Goal: Navigation & Orientation: Find specific page/section

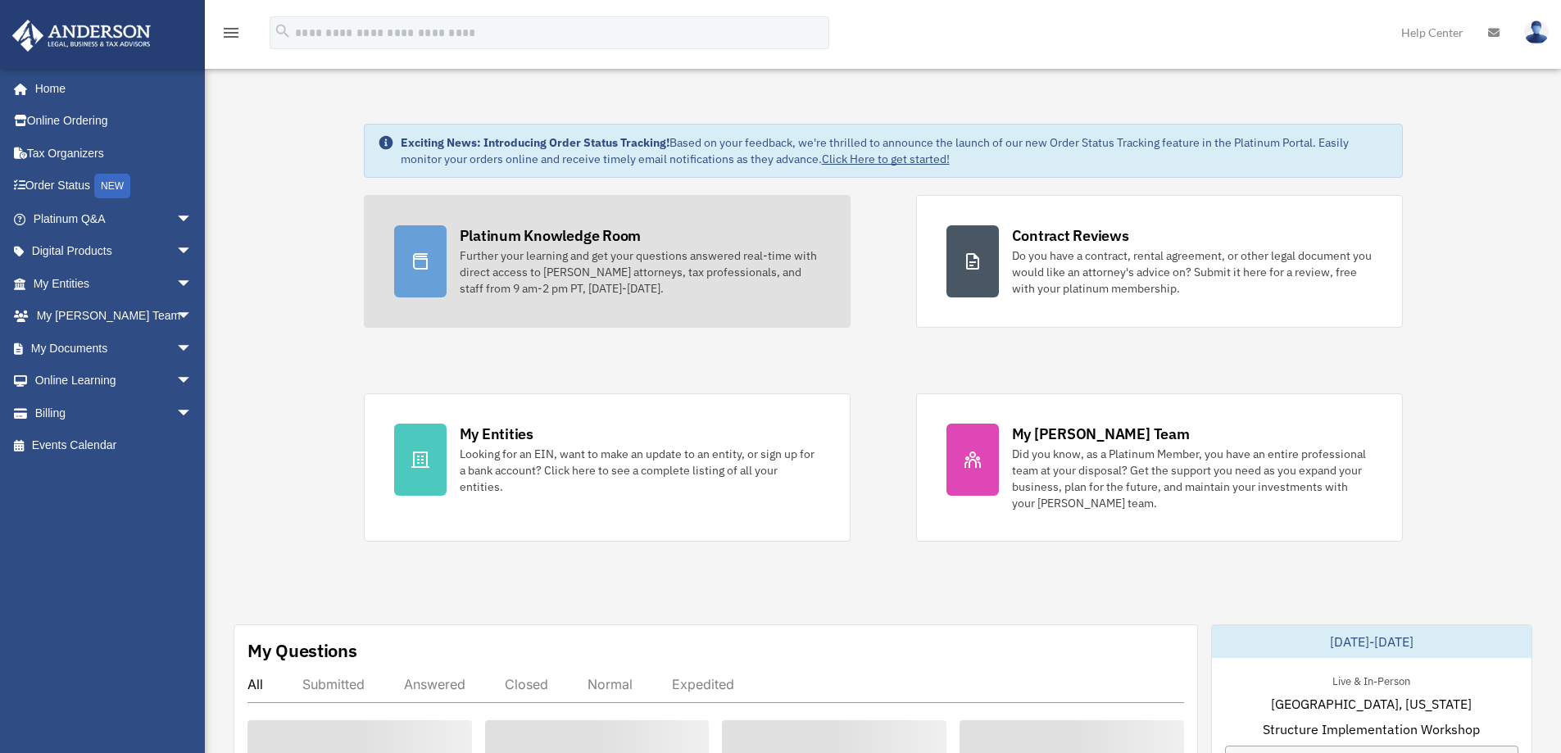
click at [562, 236] on div "Platinum Knowledge Room" at bounding box center [551, 235] width 182 height 20
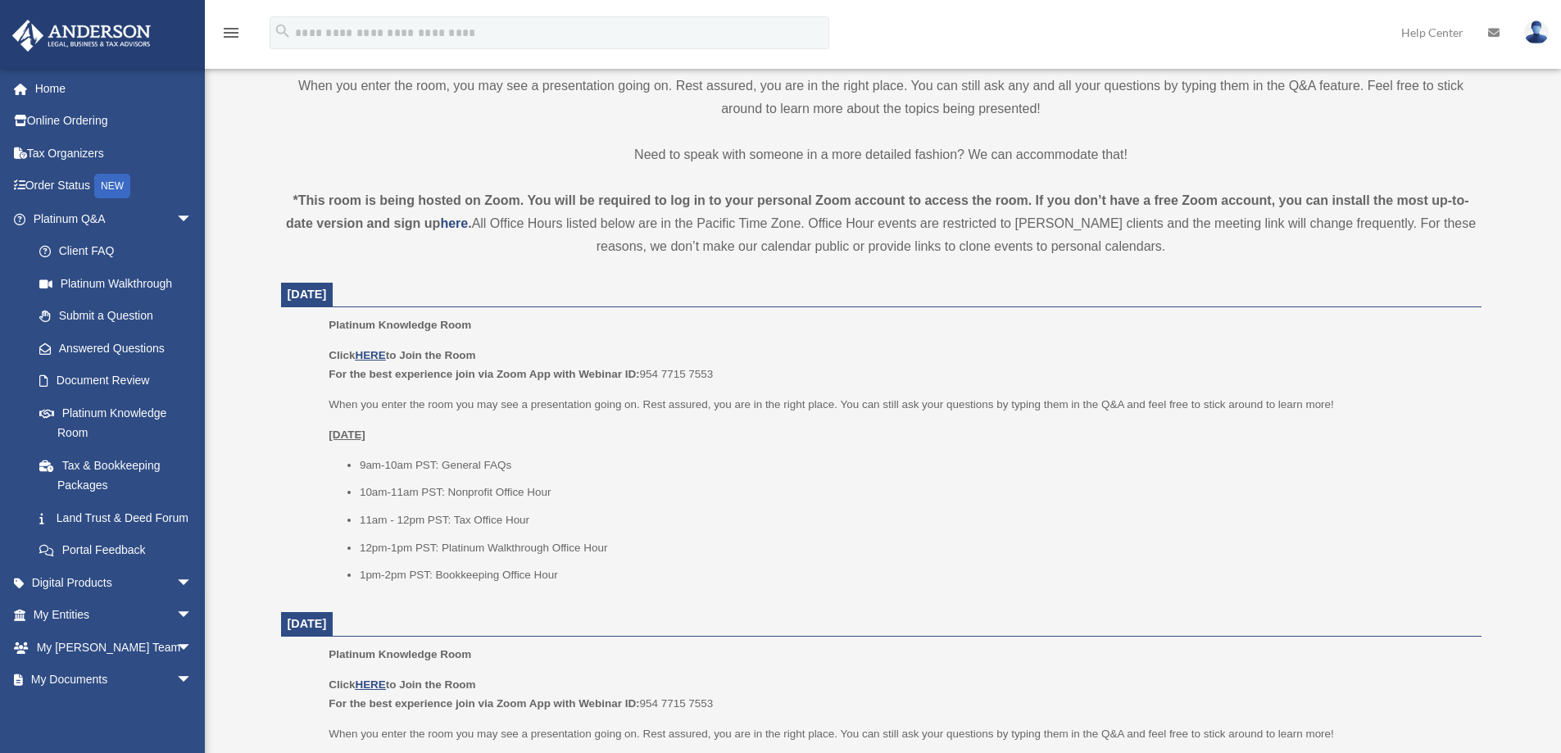
scroll to position [492, 0]
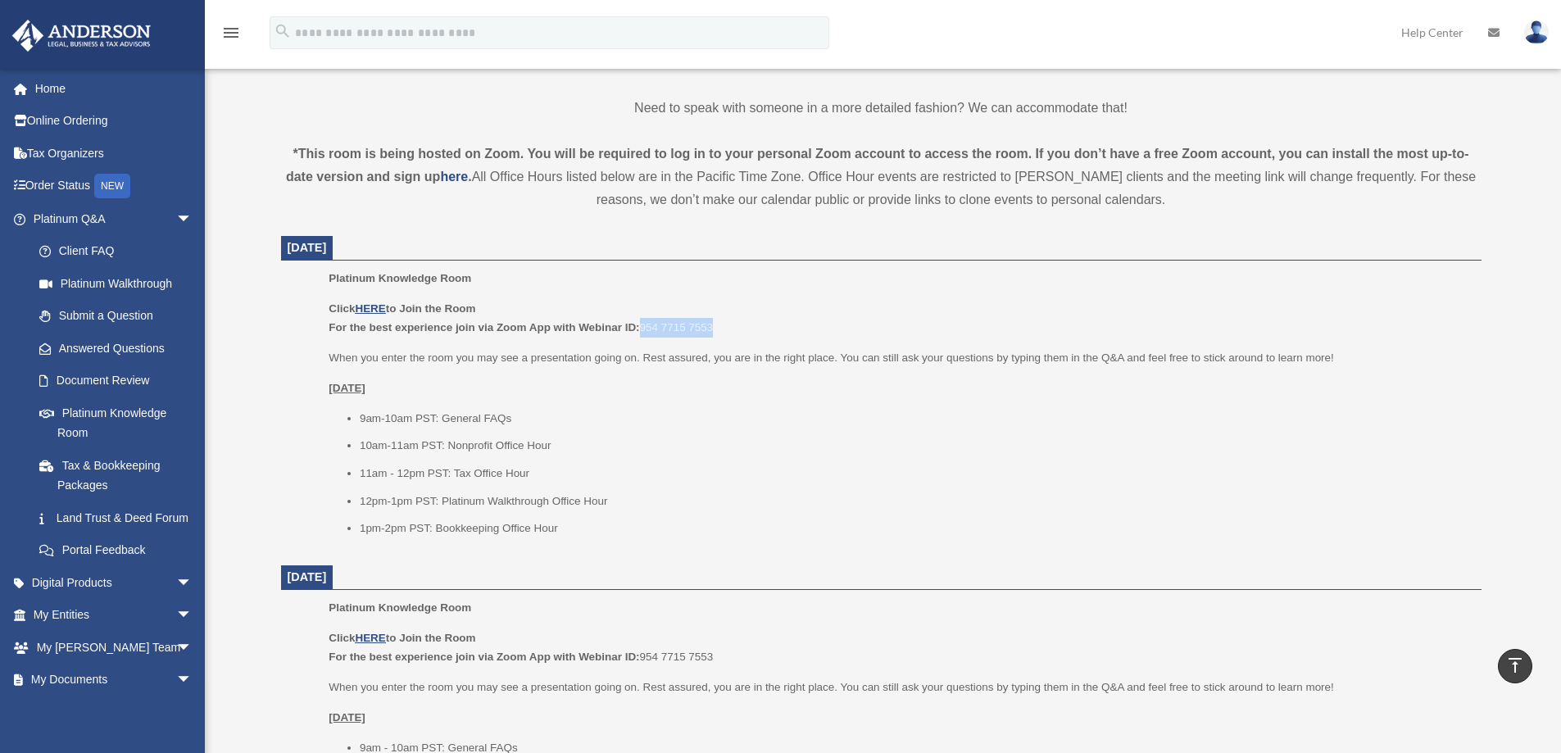
drag, startPoint x: 717, startPoint y: 327, endPoint x: 643, endPoint y: 329, distance: 74.6
click at [643, 329] on p "Click HERE to Join the Room For the best experience join via Zoom App with Webi…" at bounding box center [899, 318] width 1141 height 39
copy p "954 7715 7553"
click at [375, 307] on u "HERE" at bounding box center [370, 308] width 30 height 12
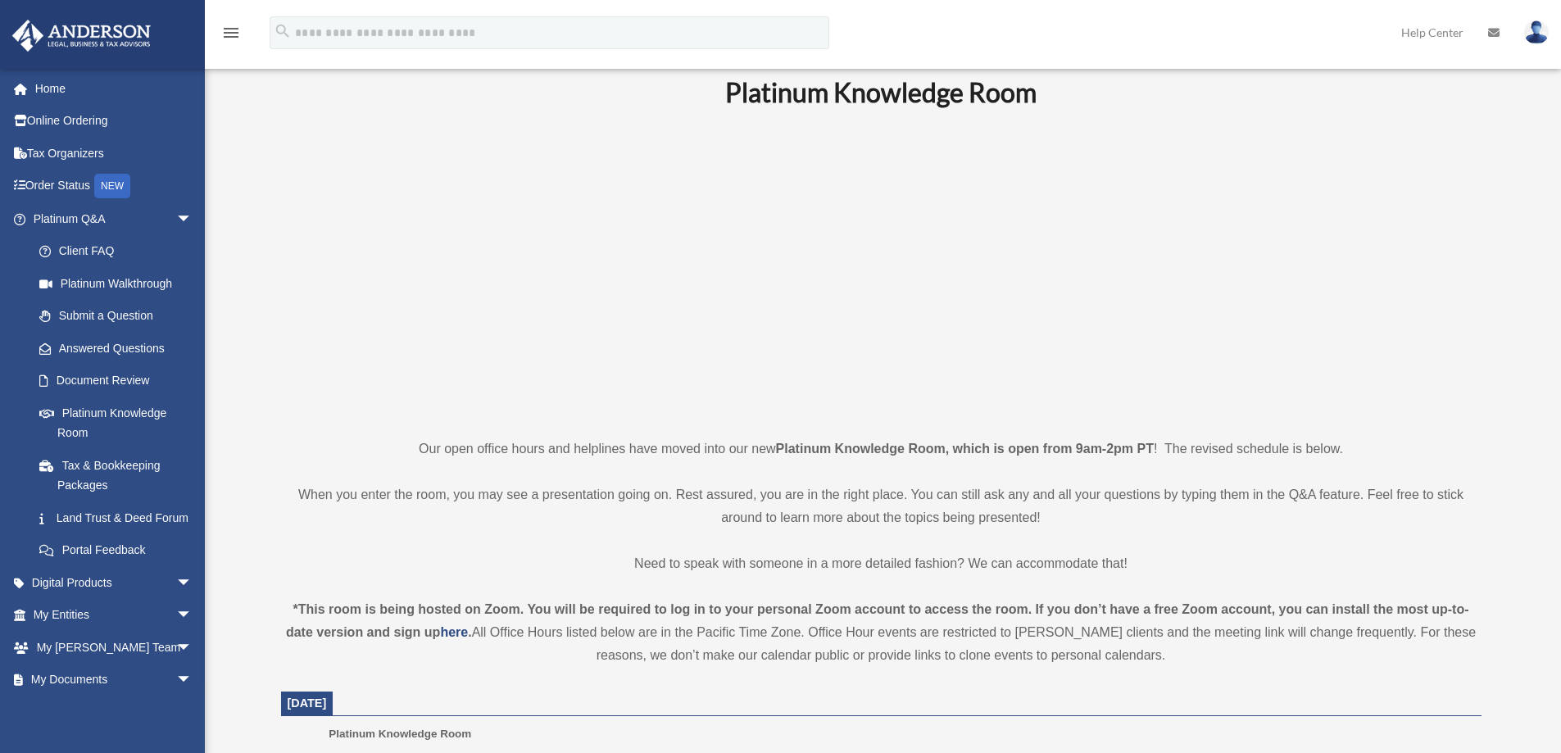
scroll to position [0, 0]
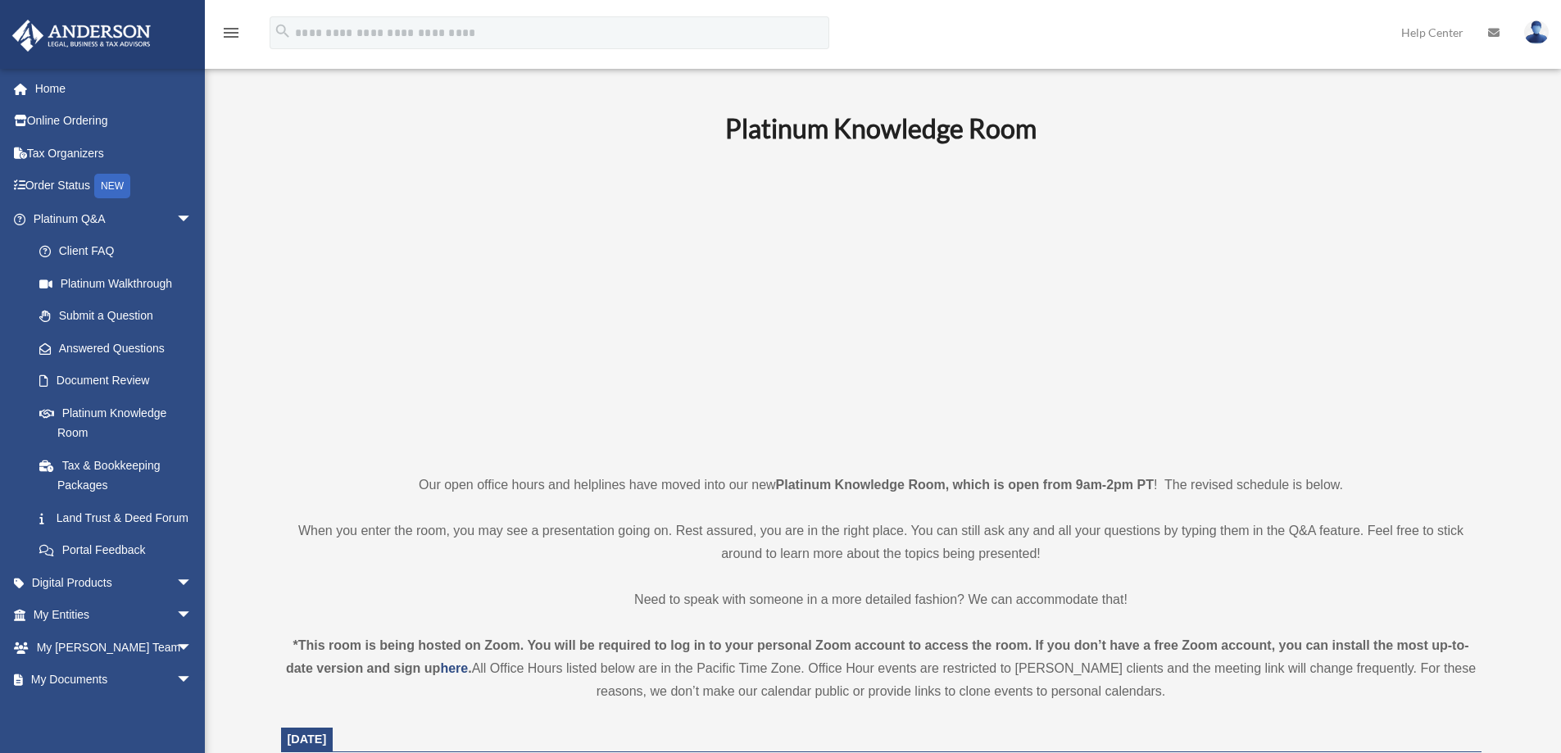
click at [1540, 36] on img at bounding box center [1536, 32] width 25 height 24
click at [1363, 167] on p at bounding box center [881, 308] width 1201 height 284
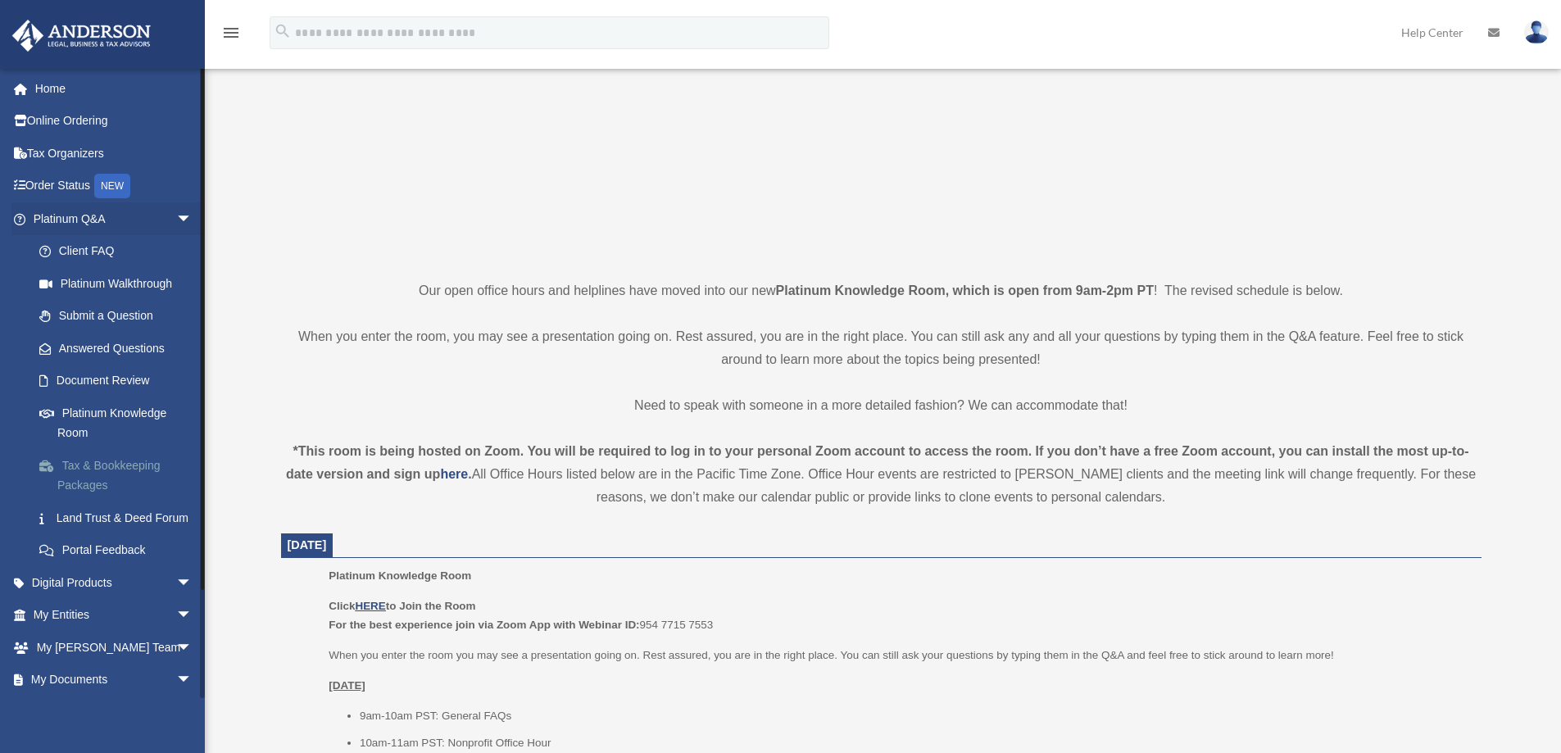
scroll to position [246, 0]
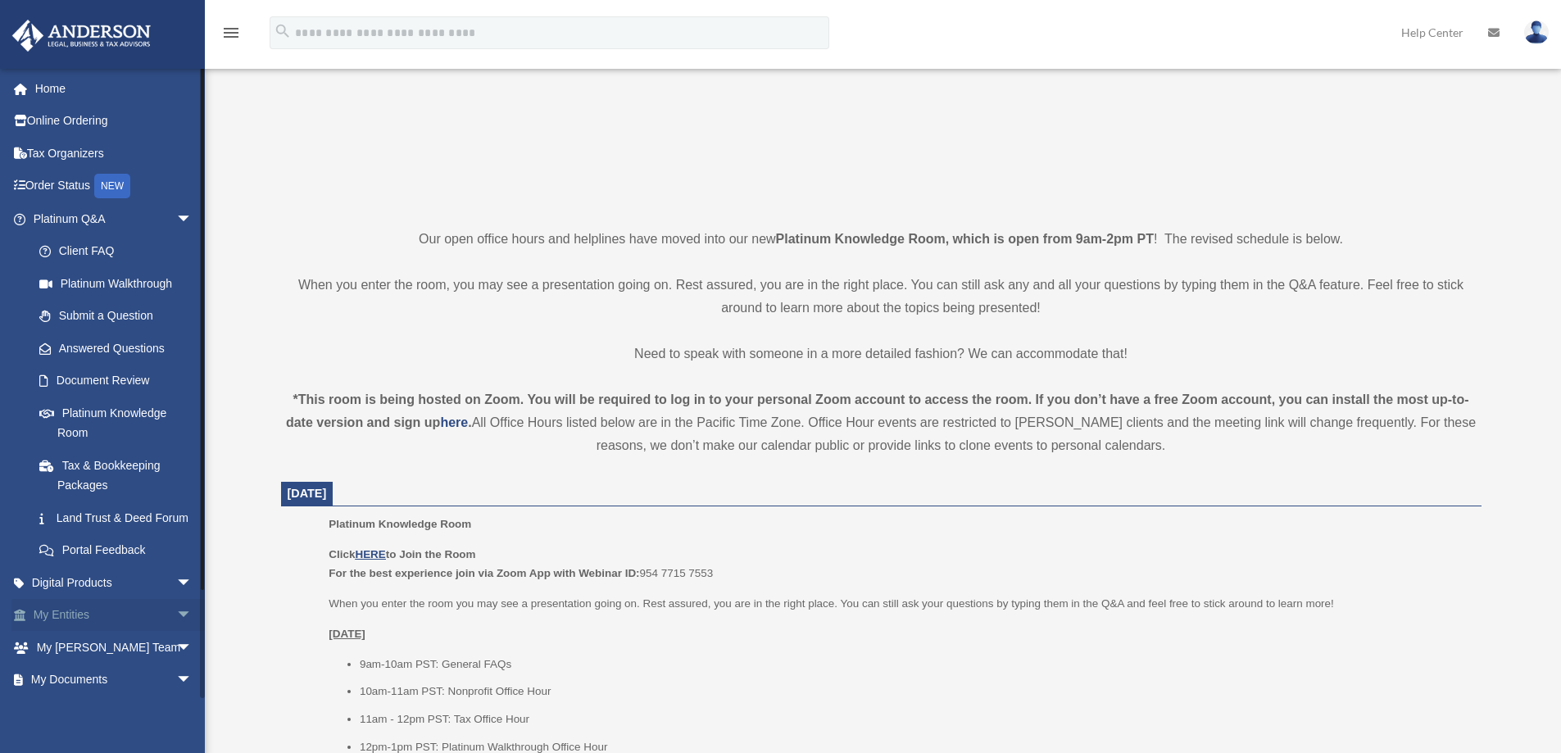
click at [176, 629] on span "arrow_drop_down" at bounding box center [192, 616] width 33 height 34
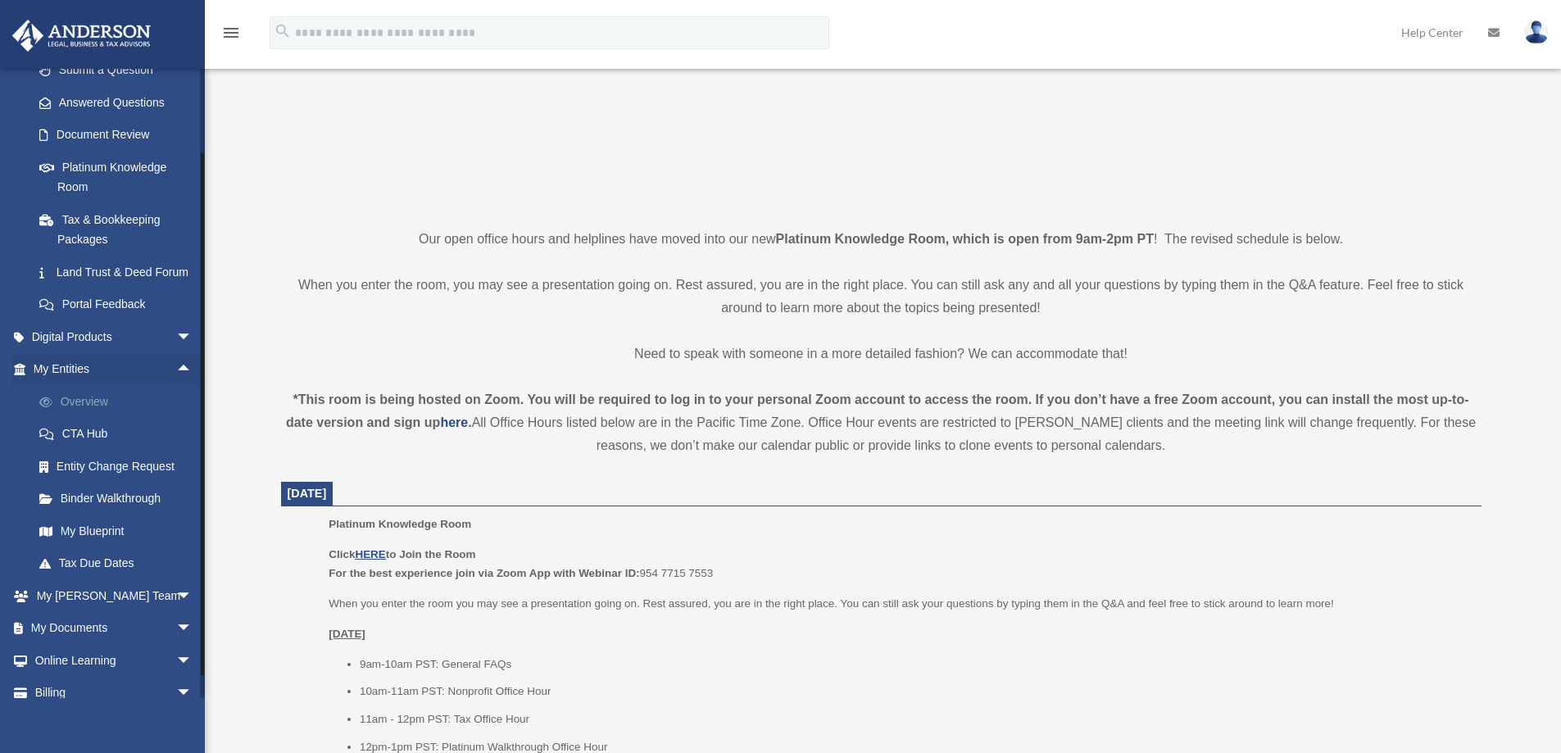
click at [84, 418] on link "Overview" at bounding box center [120, 401] width 194 height 33
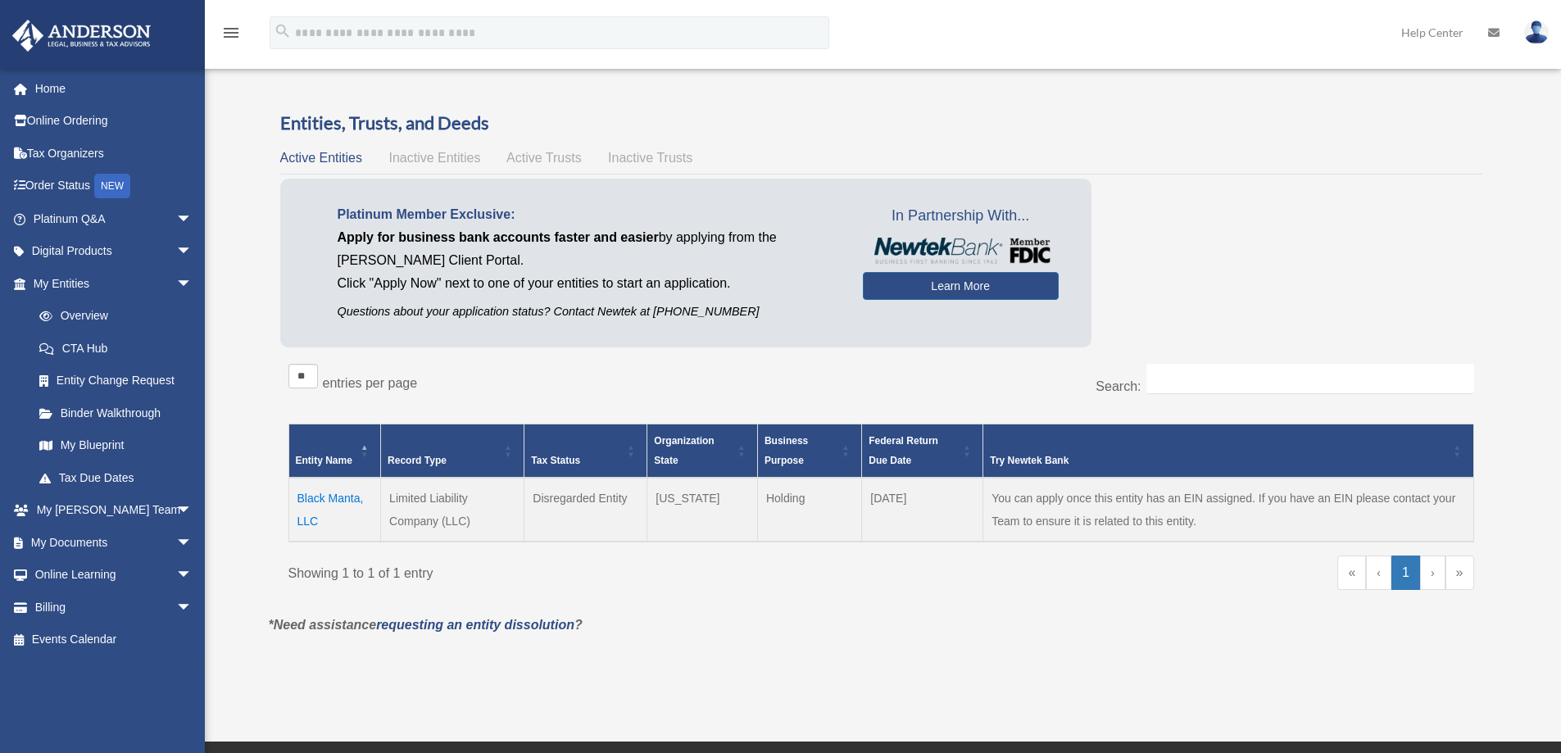
click at [337, 497] on td "Black Manta, LLC" at bounding box center [334, 510] width 93 height 64
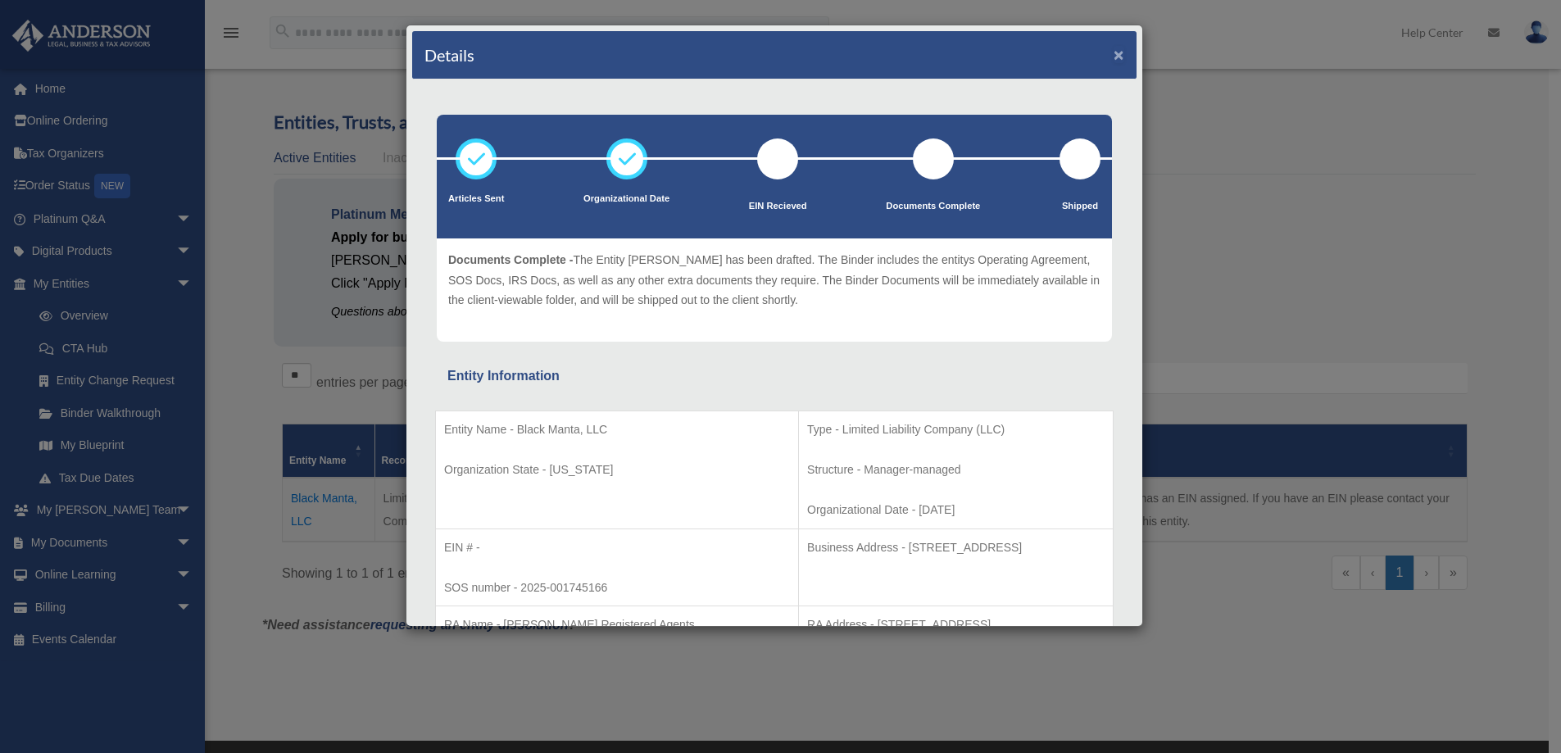
click at [1114, 53] on button "×" at bounding box center [1119, 54] width 11 height 17
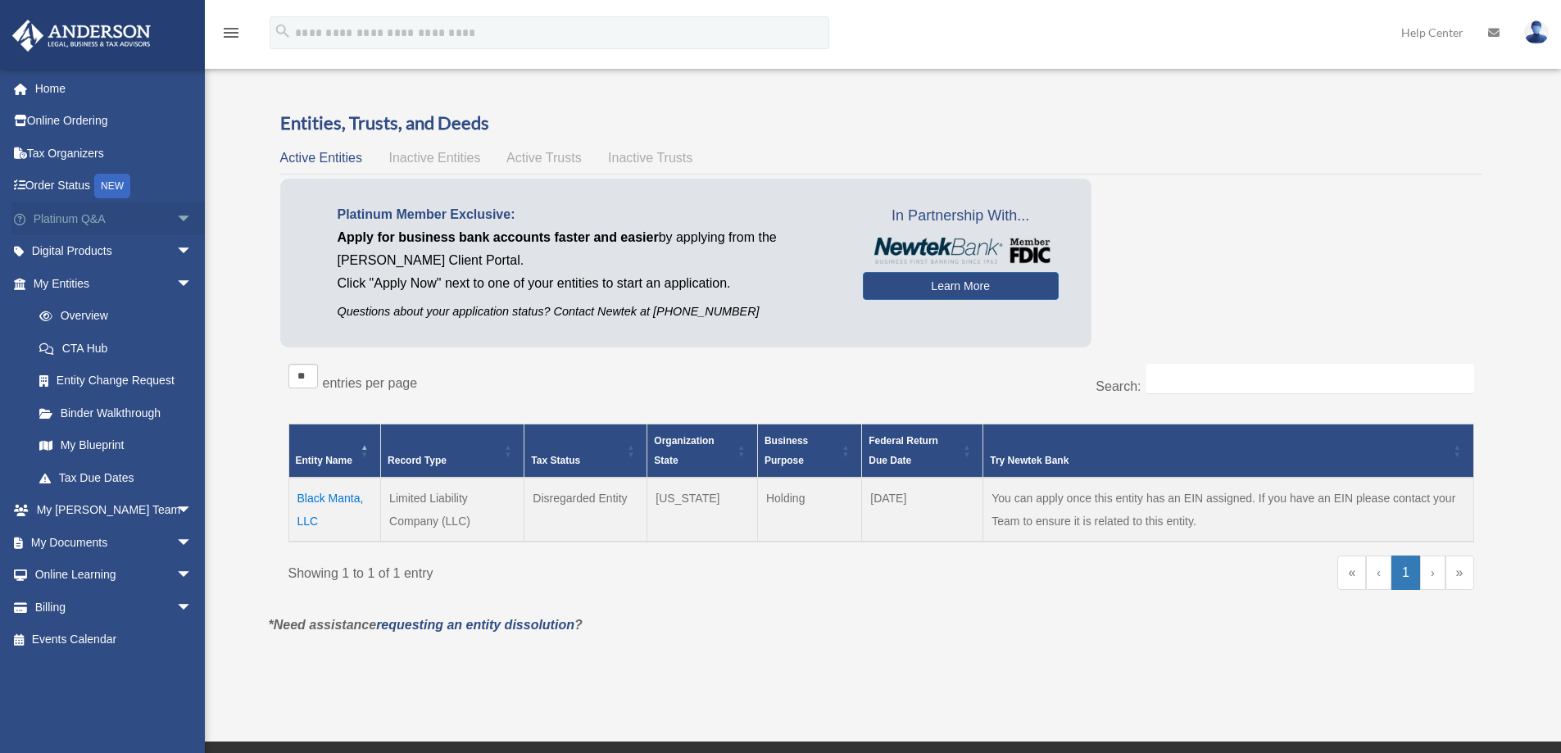
click at [70, 223] on link "Platinum Q&A arrow_drop_down" at bounding box center [114, 218] width 206 height 33
click at [176, 219] on span "arrow_drop_down" at bounding box center [192, 219] width 33 height 34
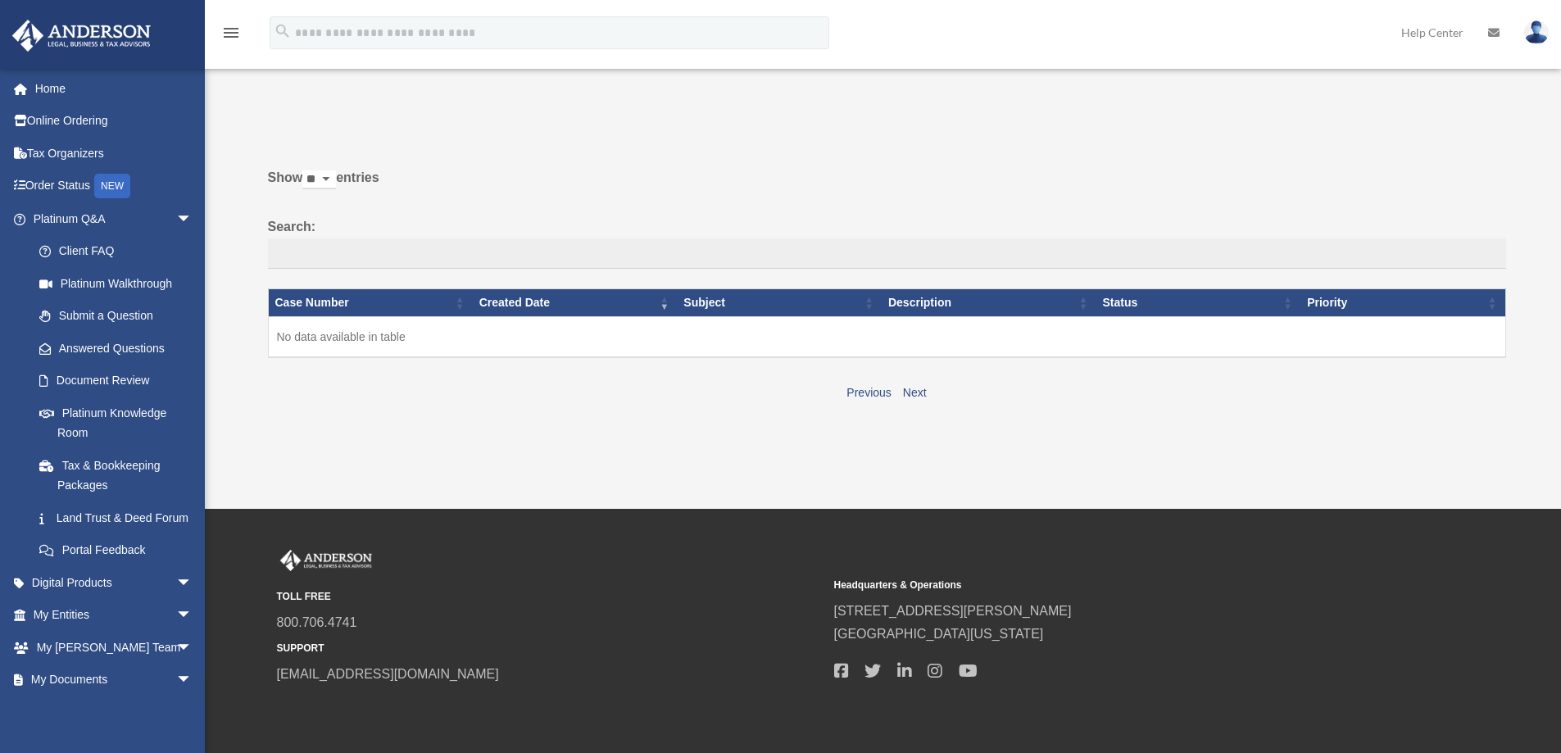
click at [176, 219] on span "arrow_drop_down" at bounding box center [192, 219] width 33 height 34
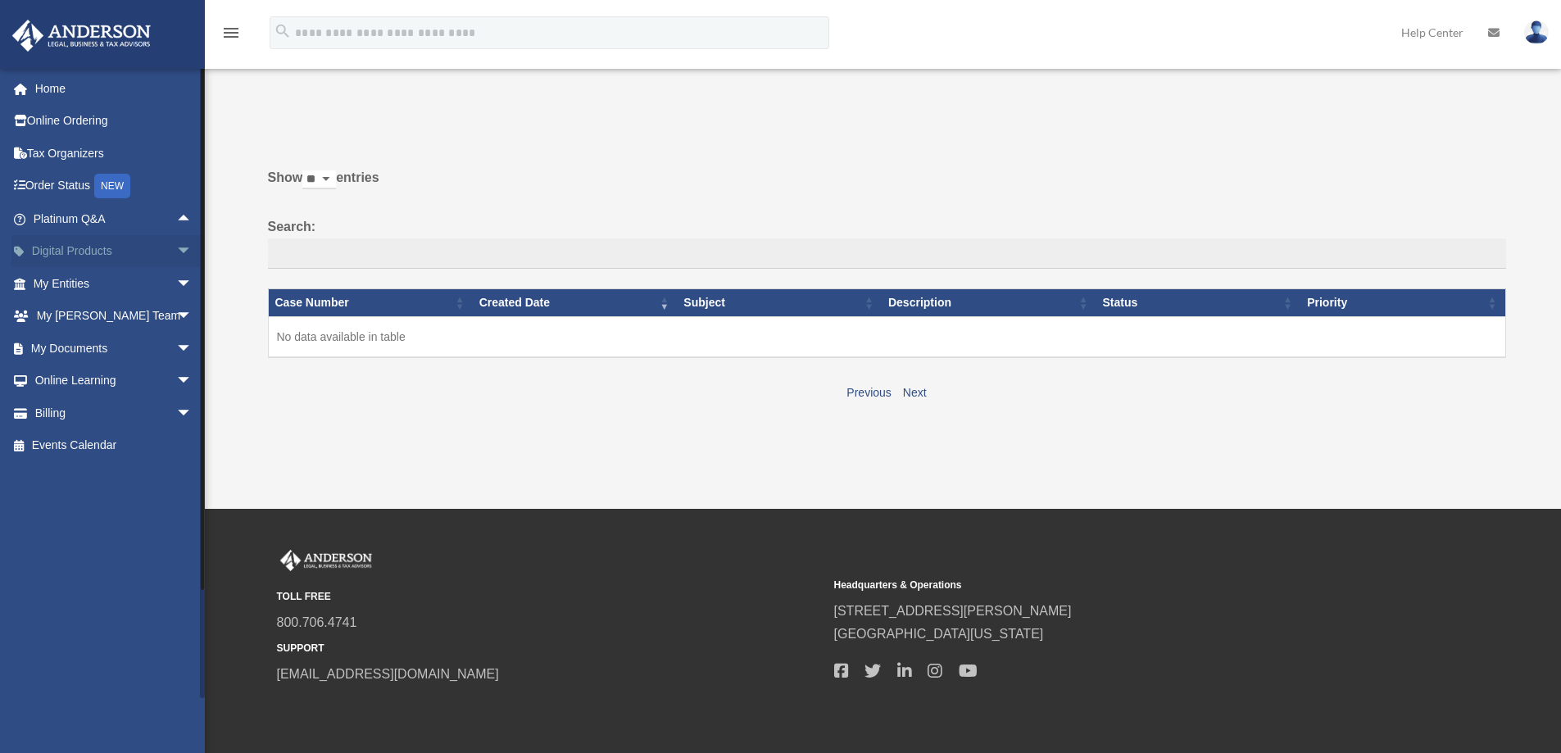
click at [176, 255] on span "arrow_drop_down" at bounding box center [192, 252] width 33 height 34
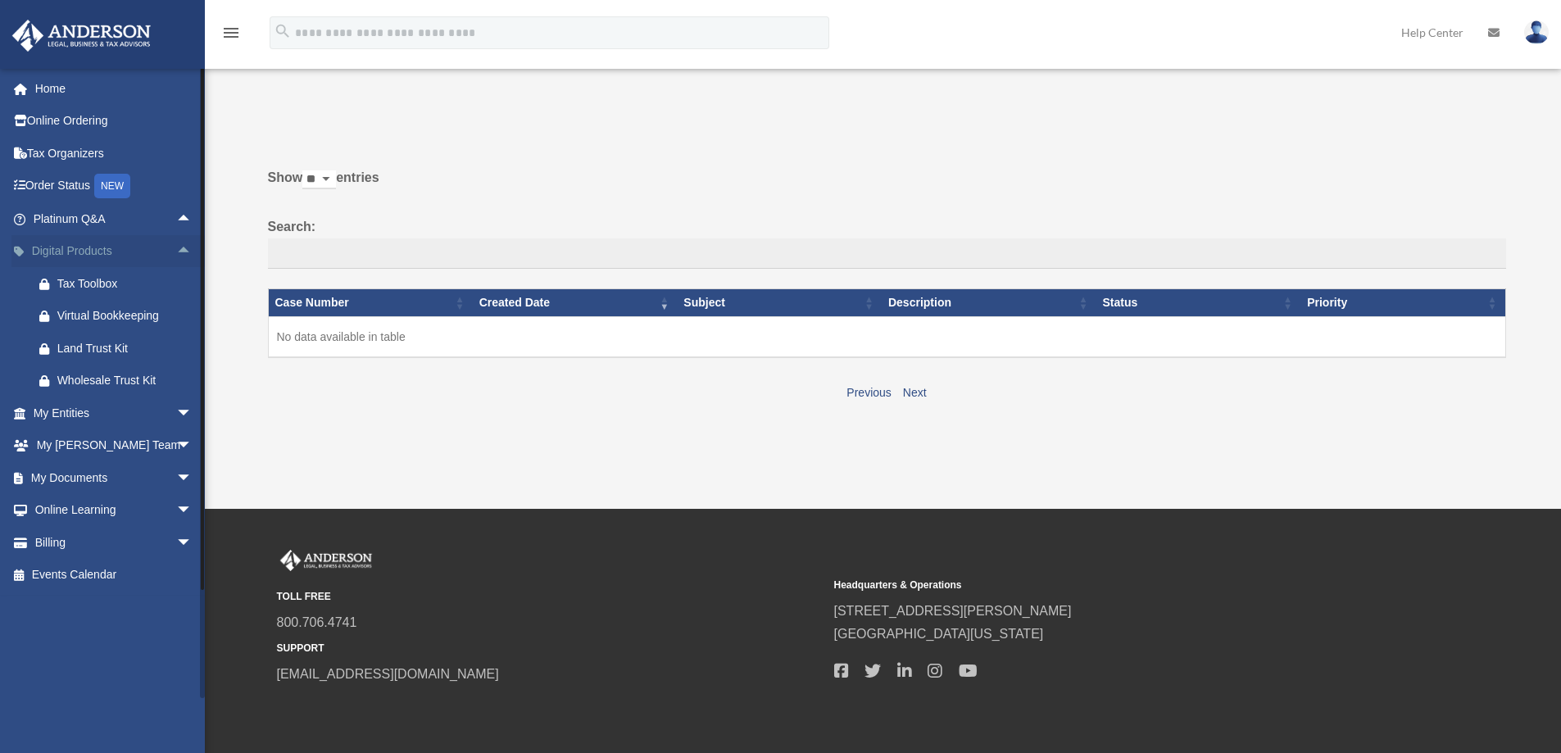
click at [176, 248] on span "arrow_drop_up" at bounding box center [192, 252] width 33 height 34
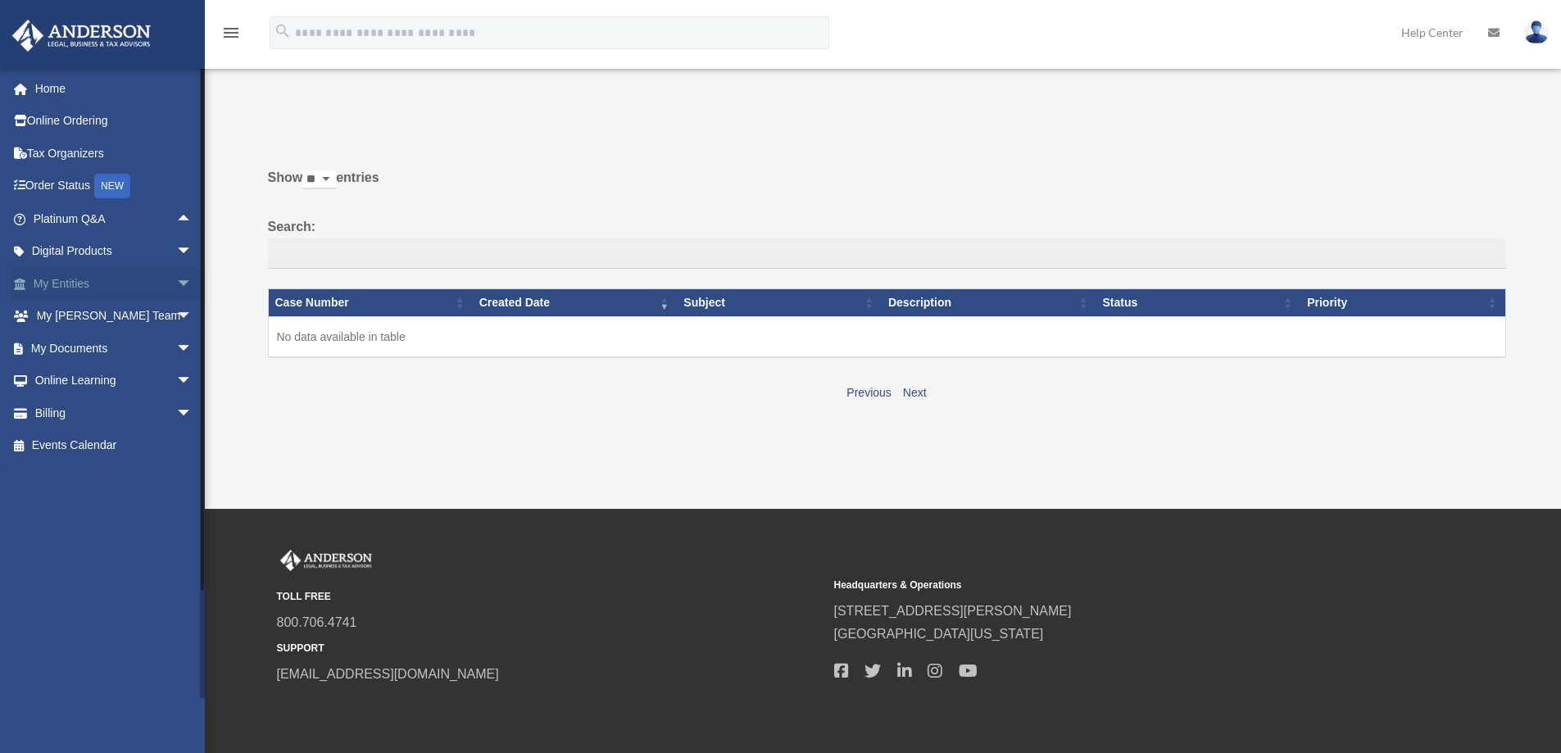
click at [176, 279] on span "arrow_drop_down" at bounding box center [192, 284] width 33 height 34
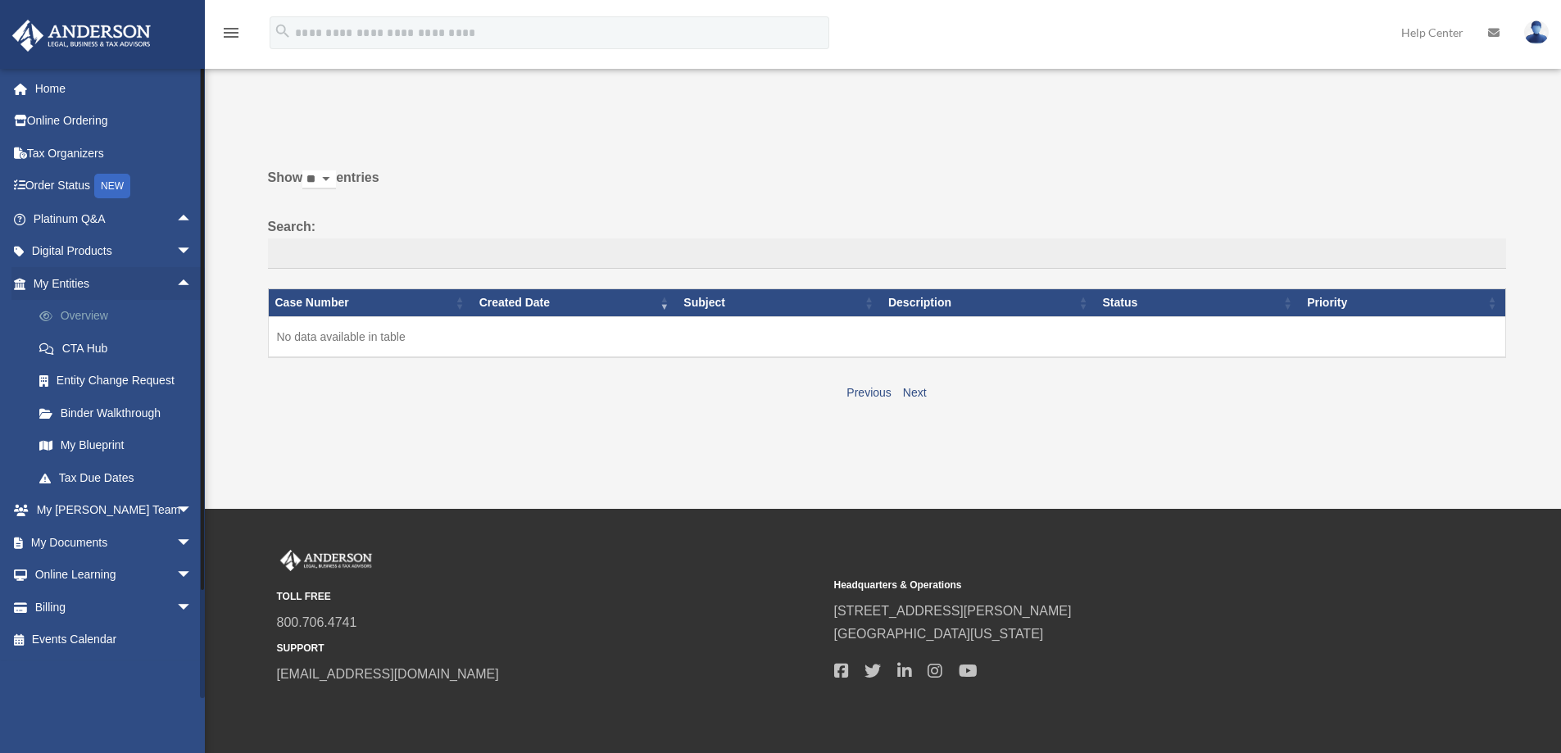
click at [89, 307] on link "Overview" at bounding box center [120, 316] width 194 height 33
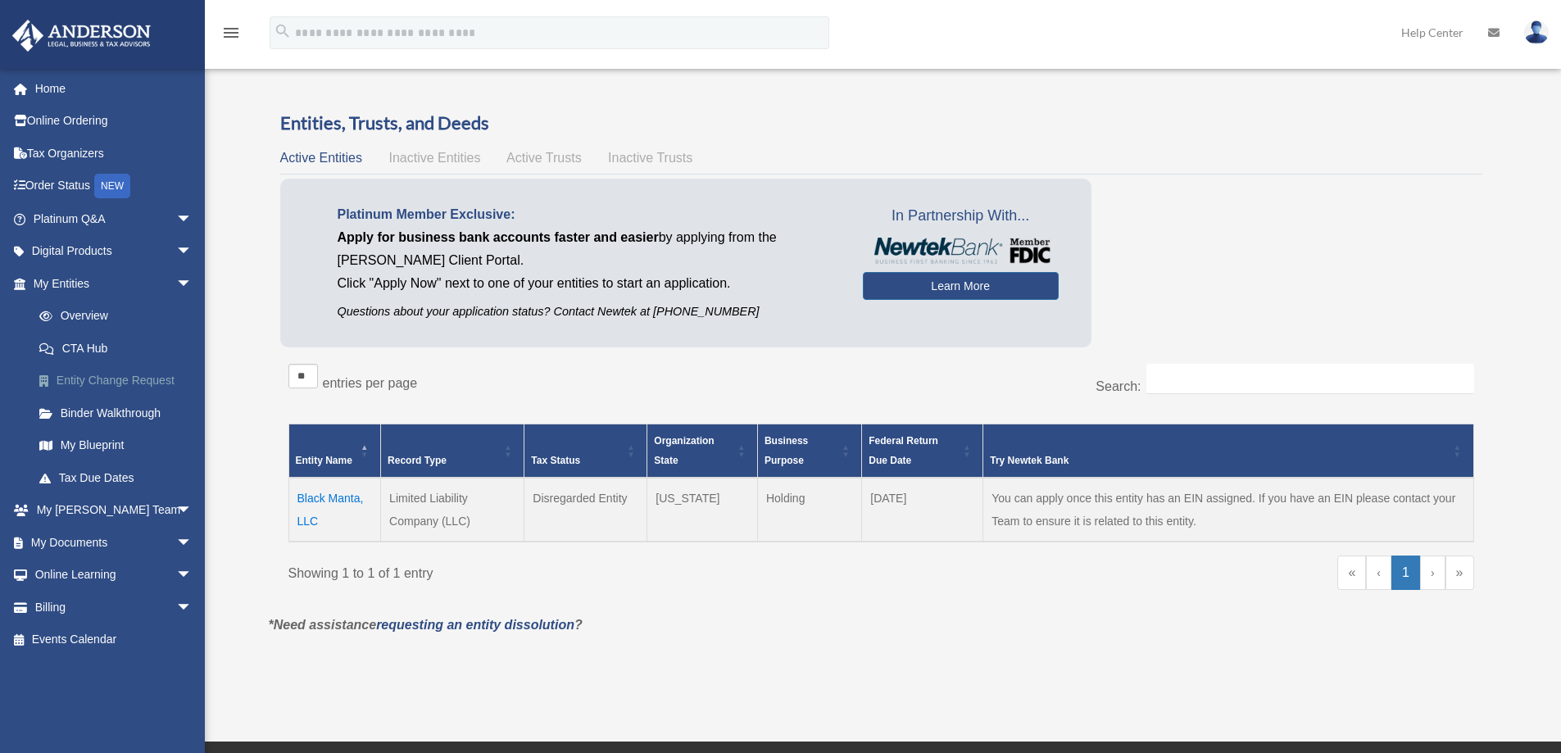
click at [81, 375] on link "Entity Change Request" at bounding box center [120, 381] width 194 height 33
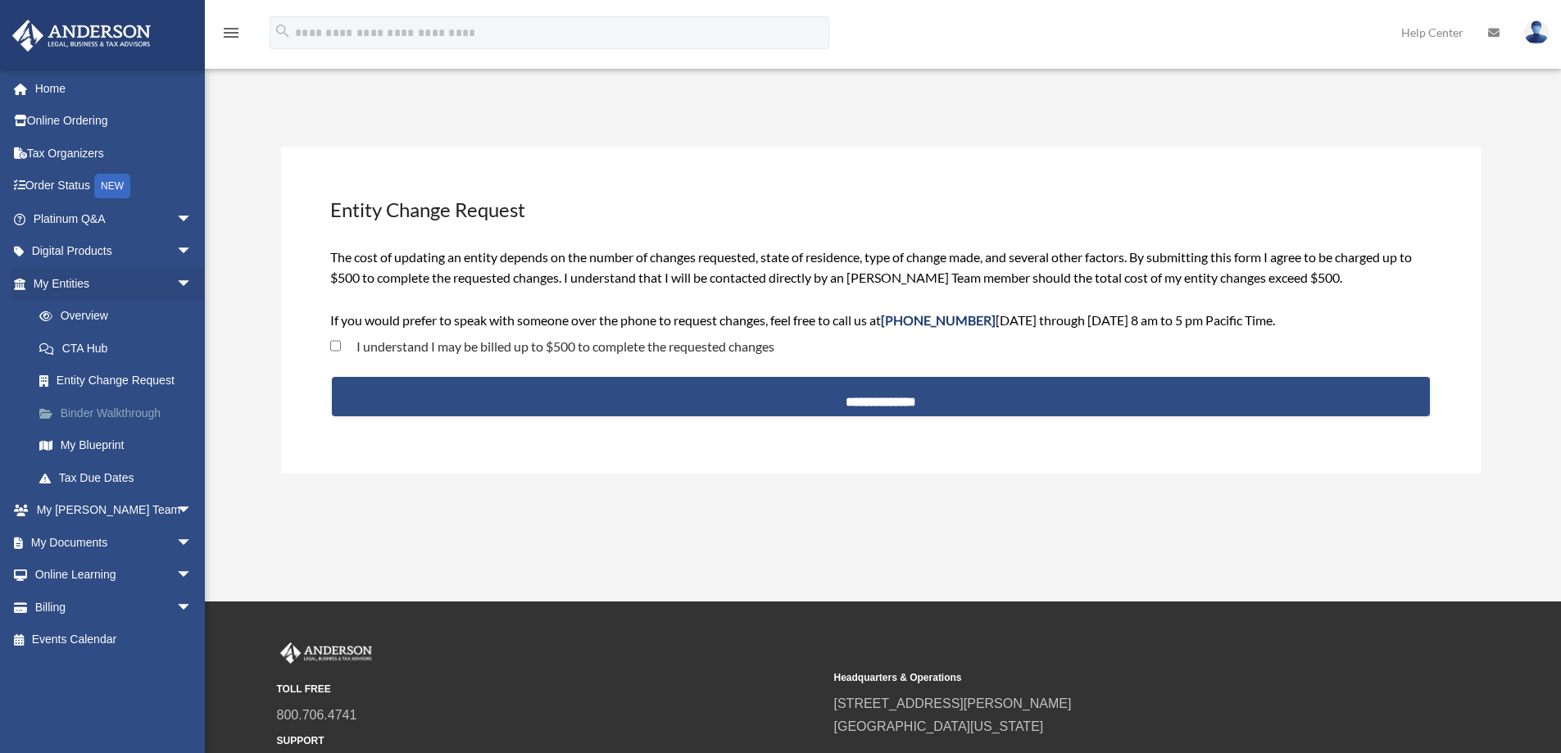
click at [99, 415] on link "Binder Walkthrough" at bounding box center [120, 413] width 194 height 33
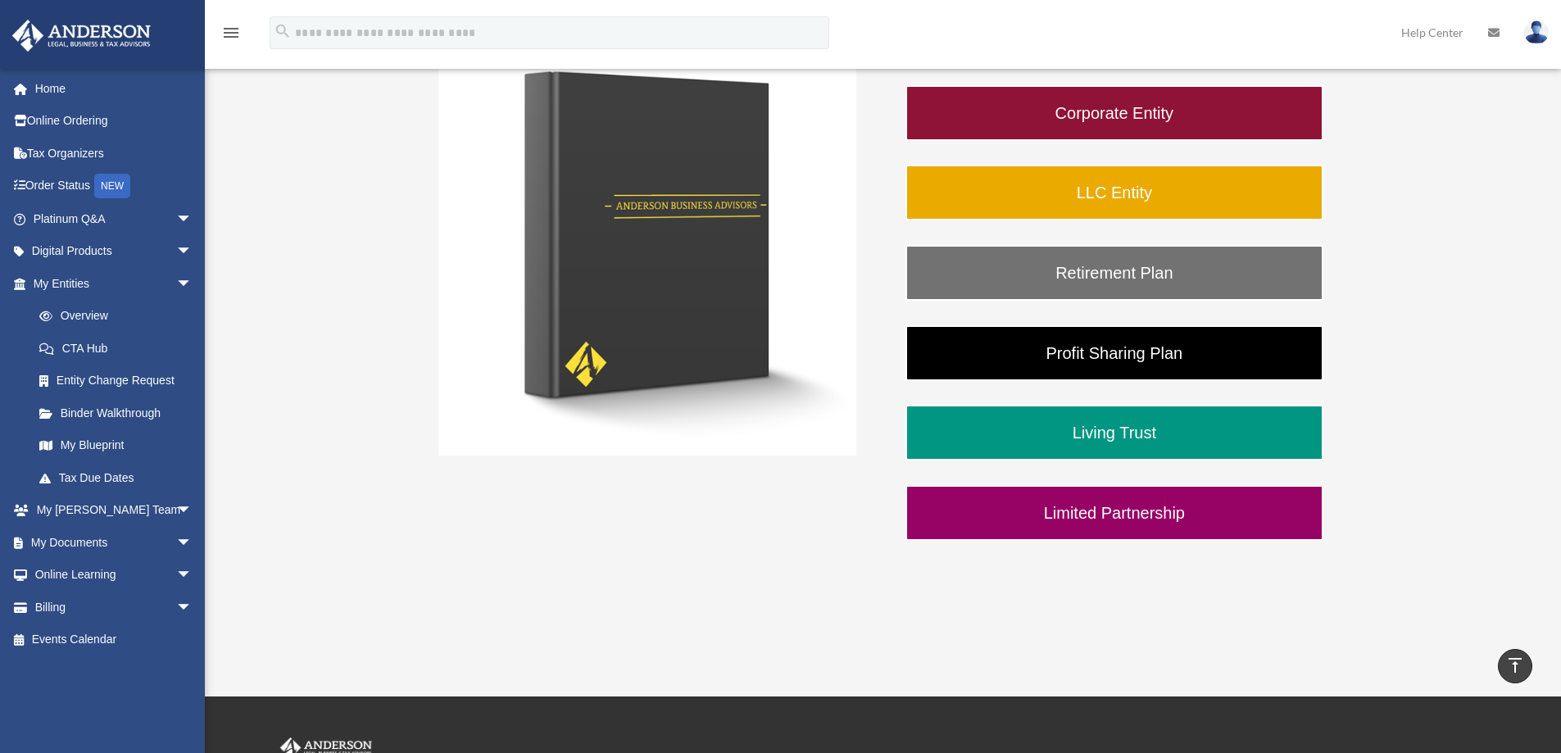
scroll to position [246, 0]
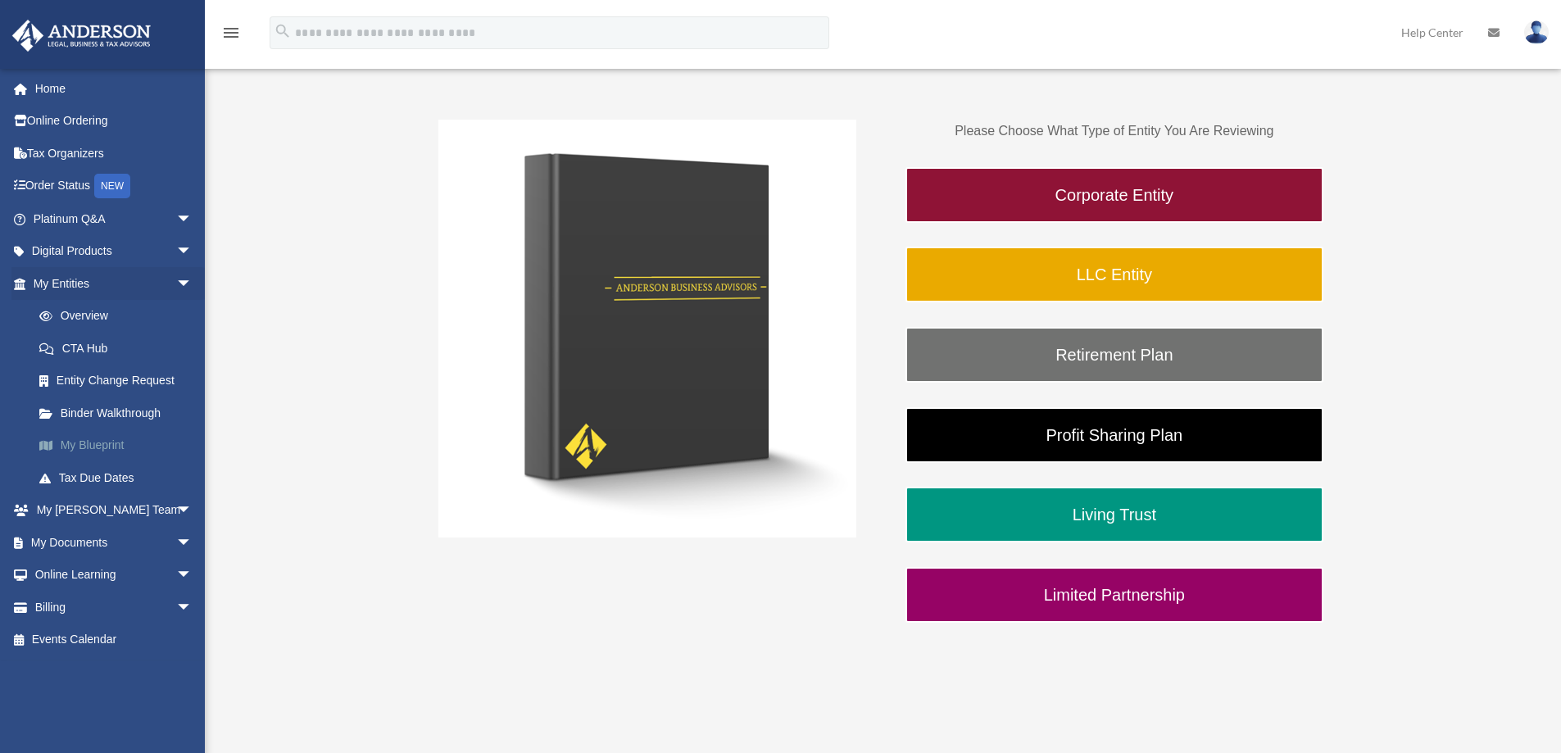
click at [87, 442] on link "My Blueprint" at bounding box center [120, 445] width 194 height 33
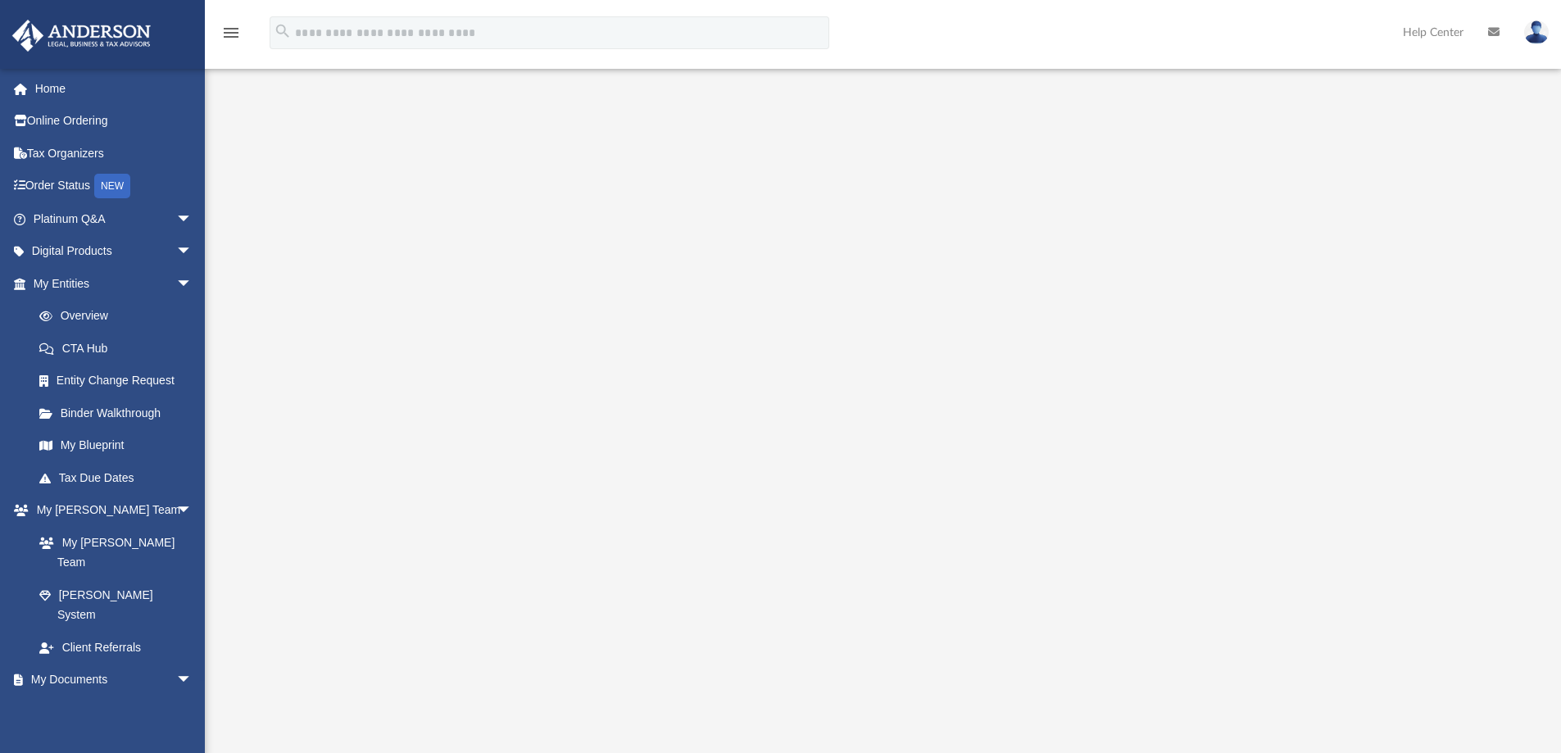
scroll to position [82, 0]
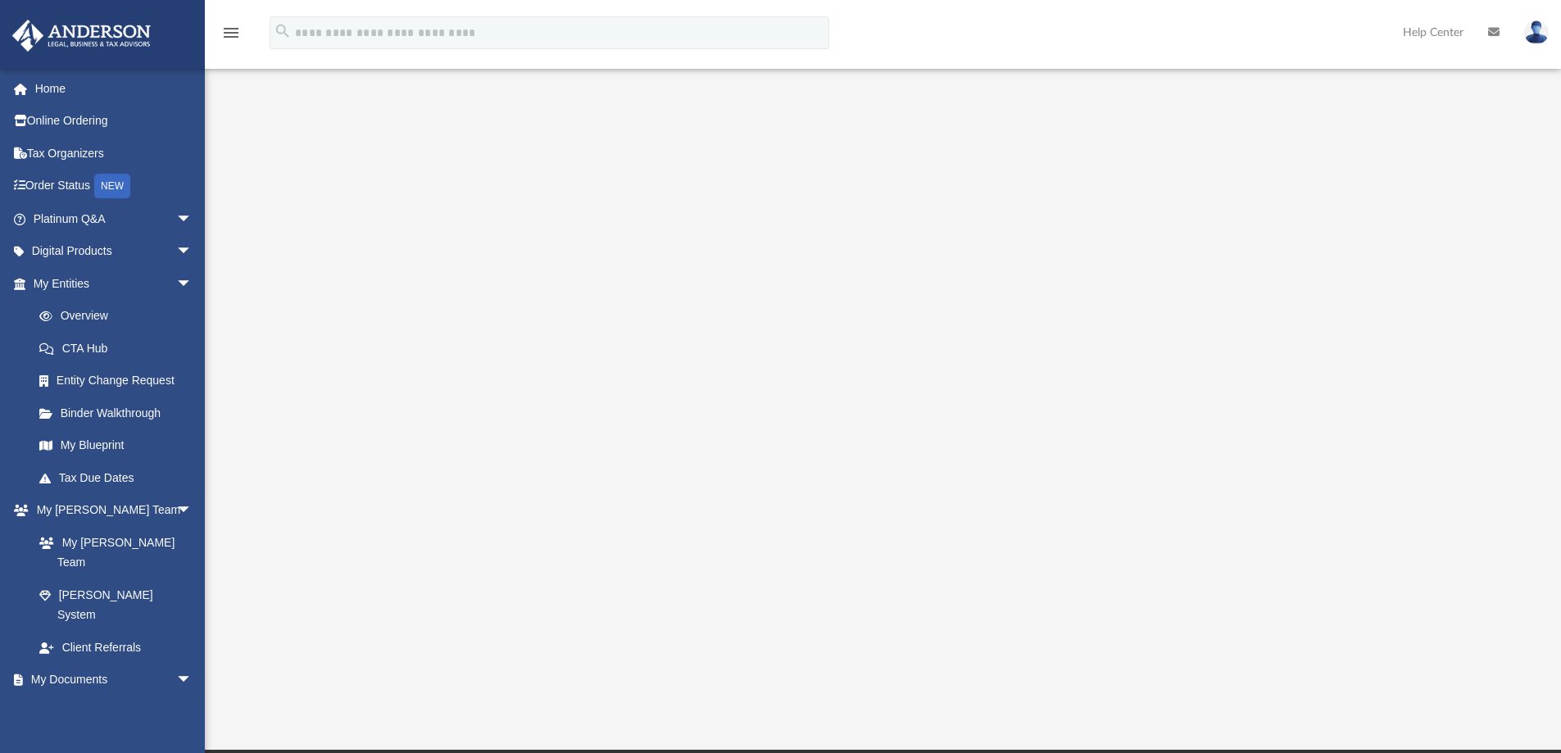
drag, startPoint x: 579, startPoint y: 688, endPoint x: 861, endPoint y: 719, distance: 284.5
click at [861, 719] on div "App ttide1@yahoo.com Sign Out sfenton@acceleratedinvestmentgroup.com Home Onlin…" at bounding box center [780, 334] width 1561 height 832
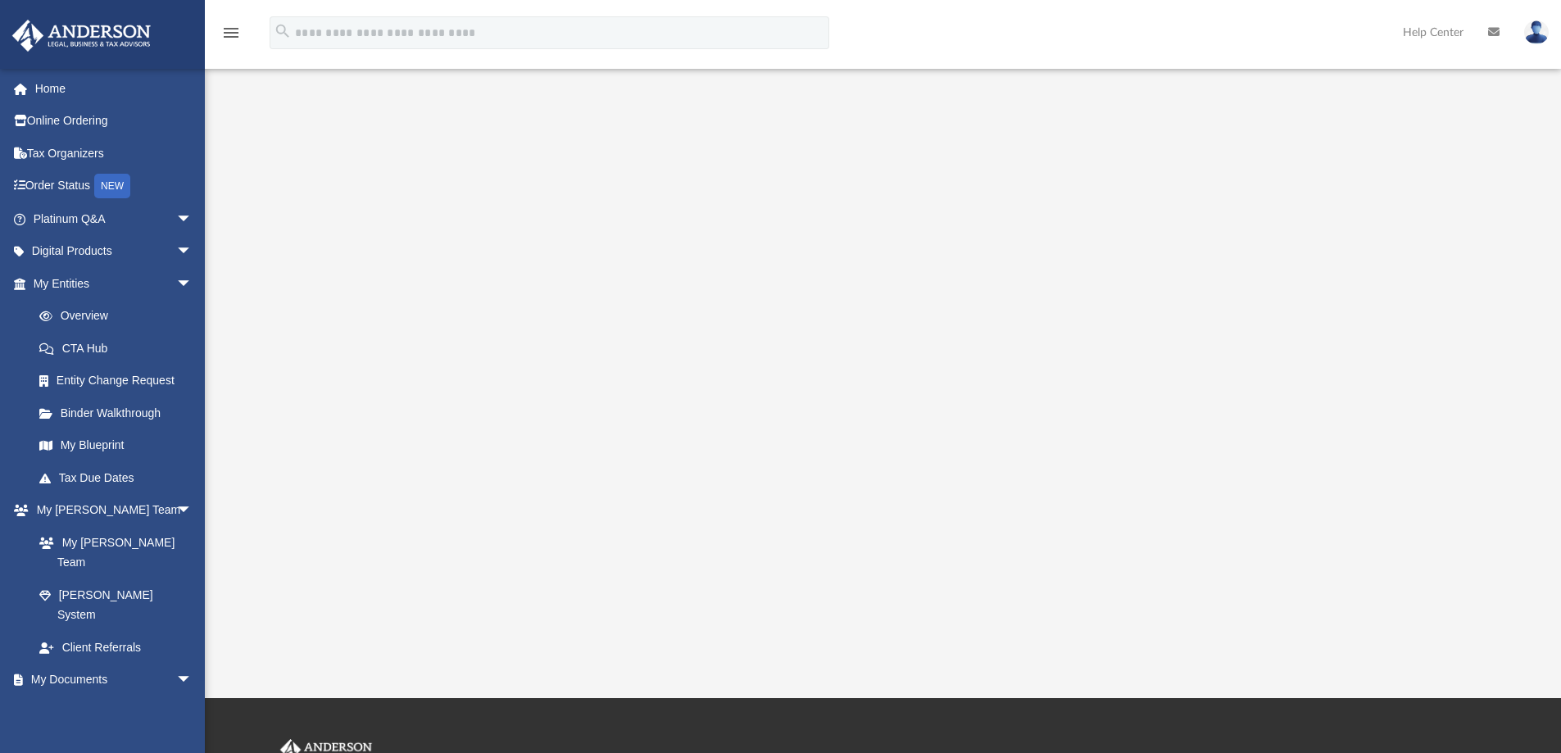
scroll to position [108, 0]
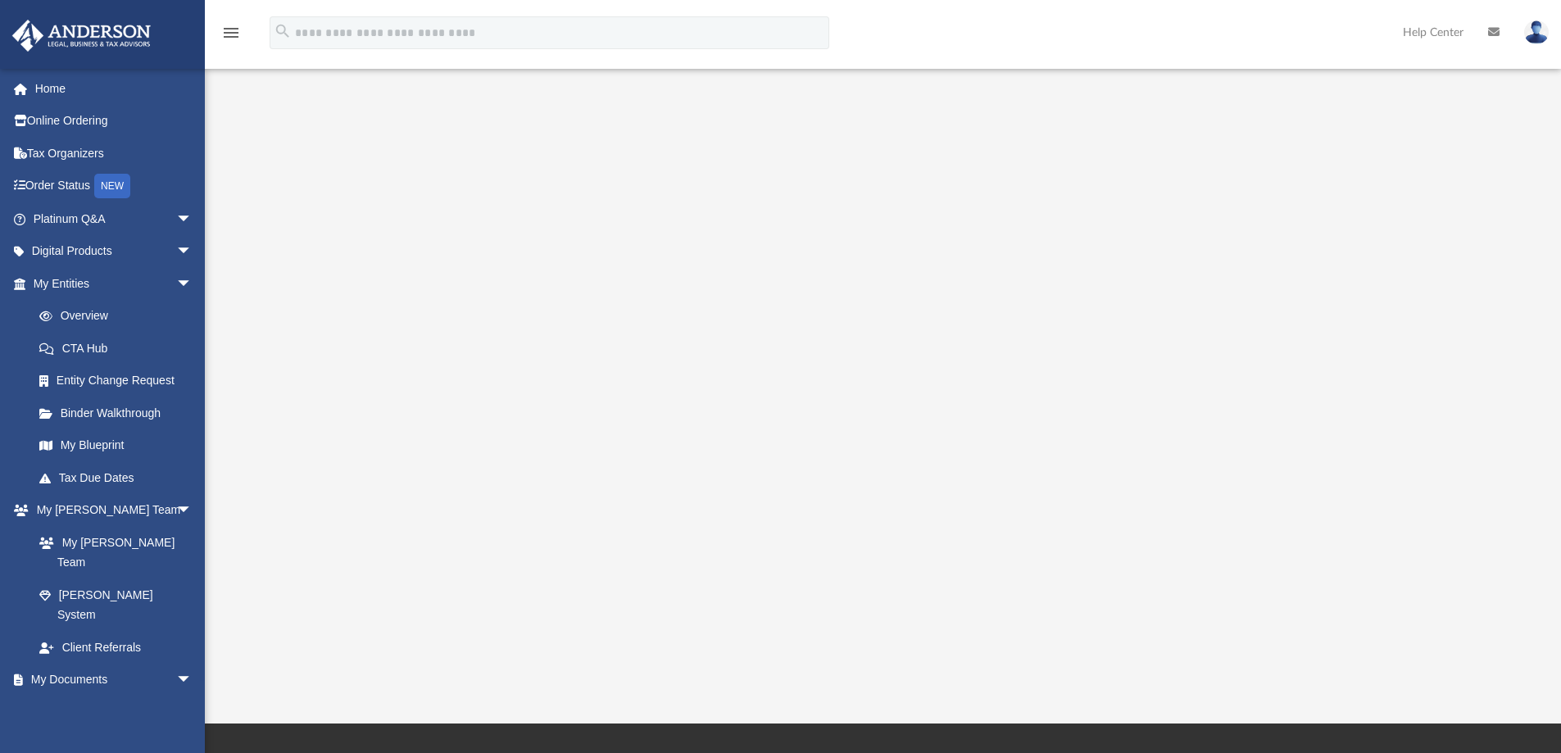
click at [1042, 687] on div "App ttide1@yahoo.com Sign Out sfenton@acceleratedinvestmentgroup.com Home Onlin…" at bounding box center [780, 308] width 1561 height 832
click at [1100, 686] on div "App ttide1@yahoo.com Sign Out sfenton@acceleratedinvestmentgroup.com Home Onlin…" at bounding box center [780, 308] width 1561 height 832
click at [1367, 634] on div at bounding box center [883, 334] width 1221 height 656
click at [1358, 636] on div at bounding box center [883, 334] width 1221 height 656
click at [1109, 671] on div "App ttide1@yahoo.com Sign Out sfenton@acceleratedinvestmentgroup.com Home Onlin…" at bounding box center [780, 308] width 1561 height 832
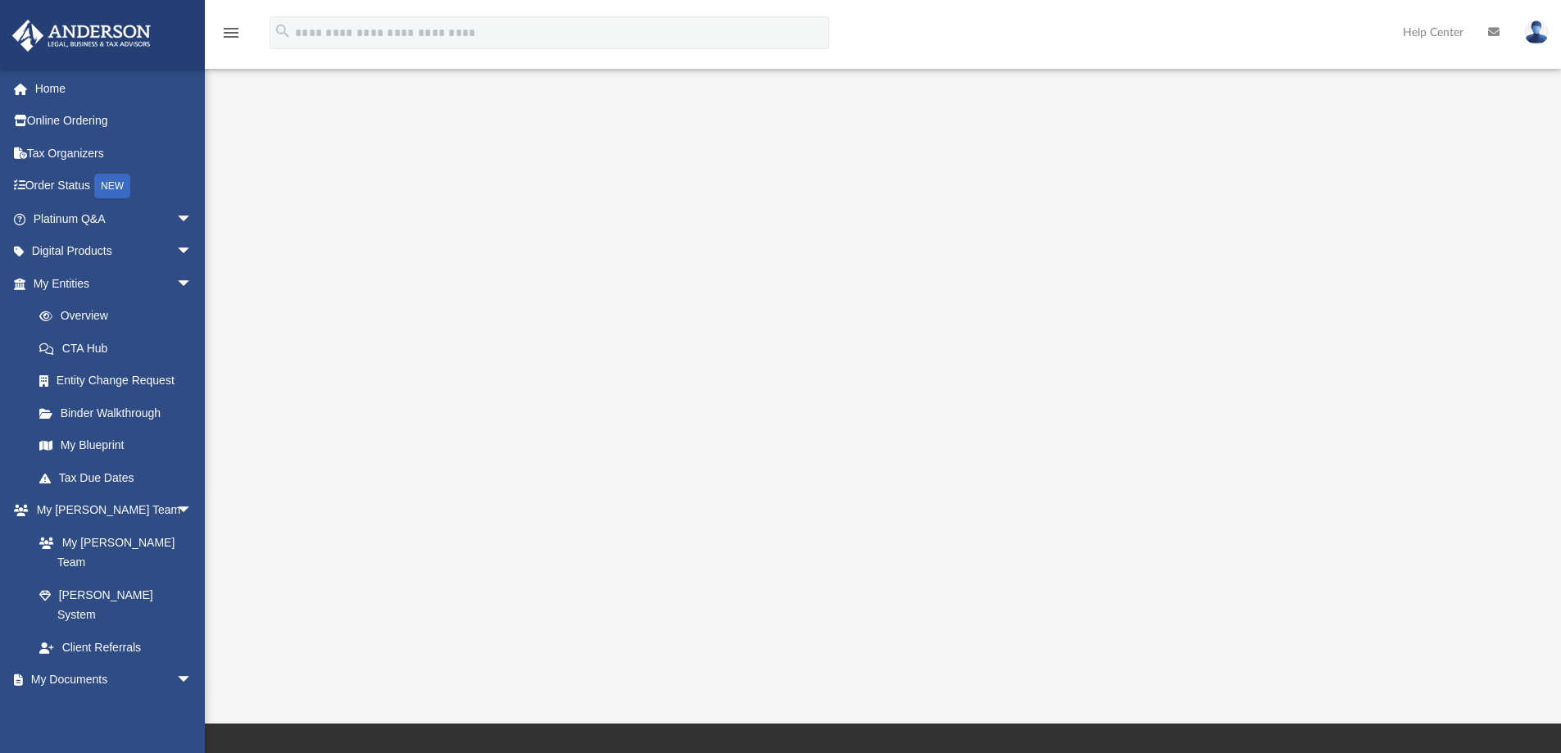
scroll to position [26, 0]
